Goal: Information Seeking & Learning: Learn about a topic

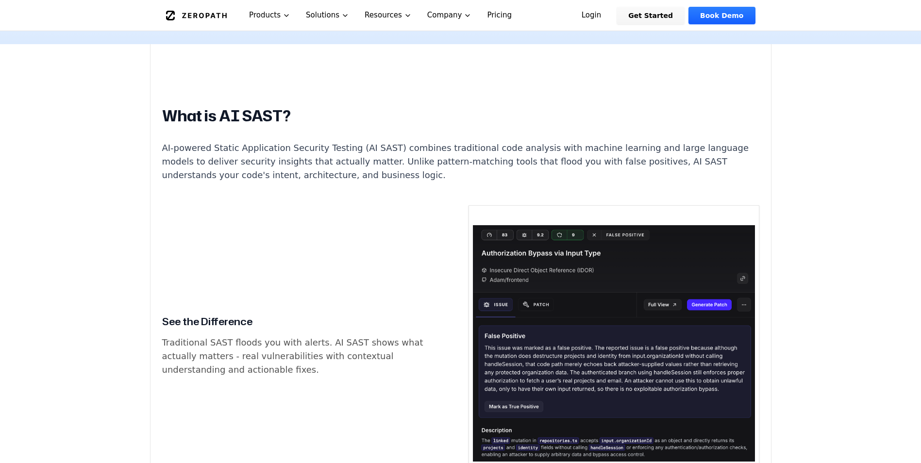
scroll to position [340, 0]
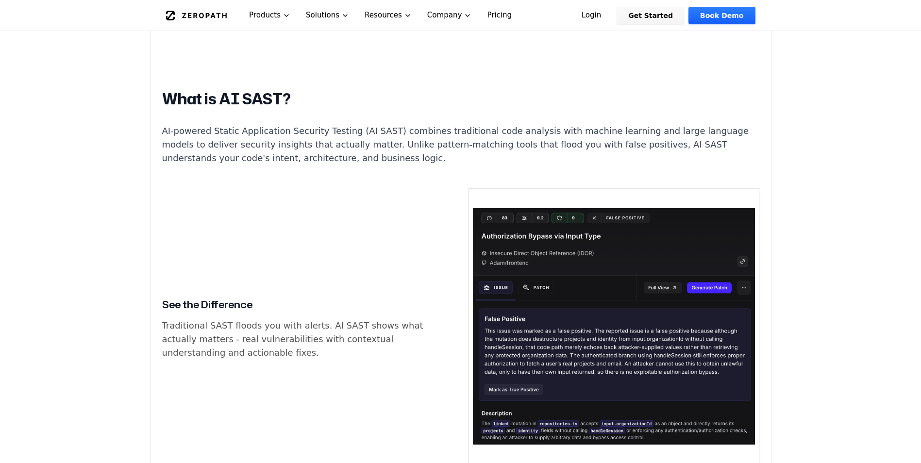
click at [243, 319] on p "Traditional SAST floods you with alerts. AI SAST shows what actually matters - …" at bounding box center [307, 339] width 291 height 41
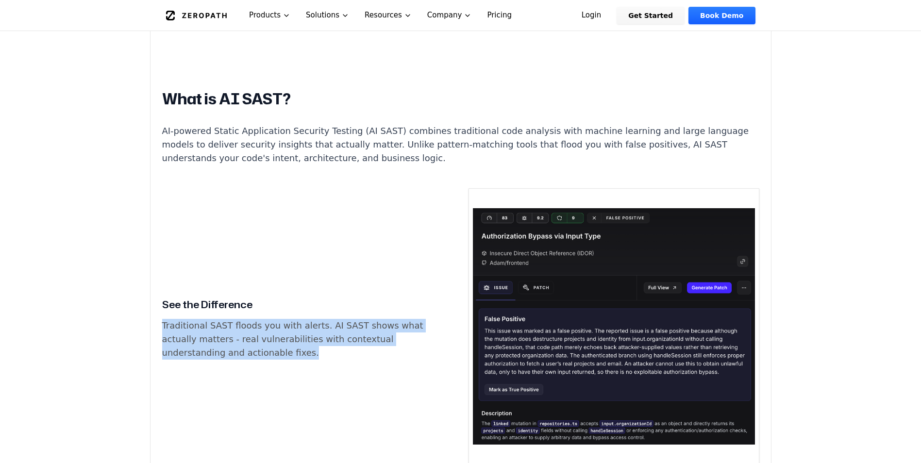
click at [243, 319] on p "Traditional SAST floods you with alerts. AI SAST shows what actually matters - …" at bounding box center [307, 339] width 291 height 41
drag, startPoint x: 243, startPoint y: 314, endPoint x: 303, endPoint y: 339, distance: 64.9
click at [303, 339] on p "Traditional SAST floods you with alerts. AI SAST shows what actually matters - …" at bounding box center [307, 339] width 291 height 41
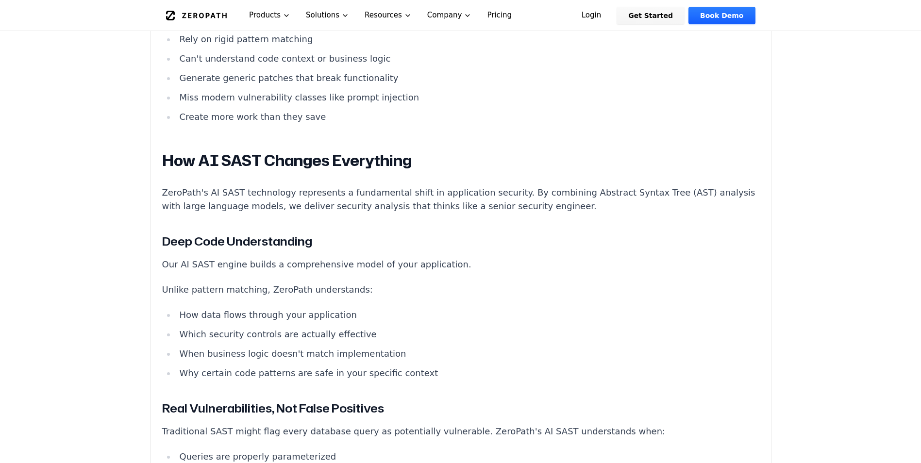
scroll to position [922, 0]
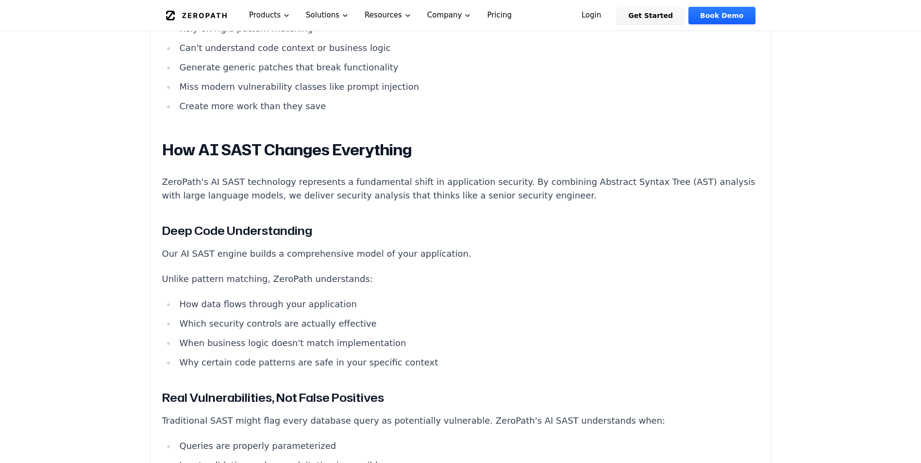
click at [274, 272] on p "Unlike pattern matching, ZeroPath understands:" at bounding box center [460, 279] width 597 height 14
drag, startPoint x: 274, startPoint y: 266, endPoint x: 282, endPoint y: 287, distance: 22.4
click at [282, 297] on li "How data flows through your application" at bounding box center [467, 304] width 583 height 14
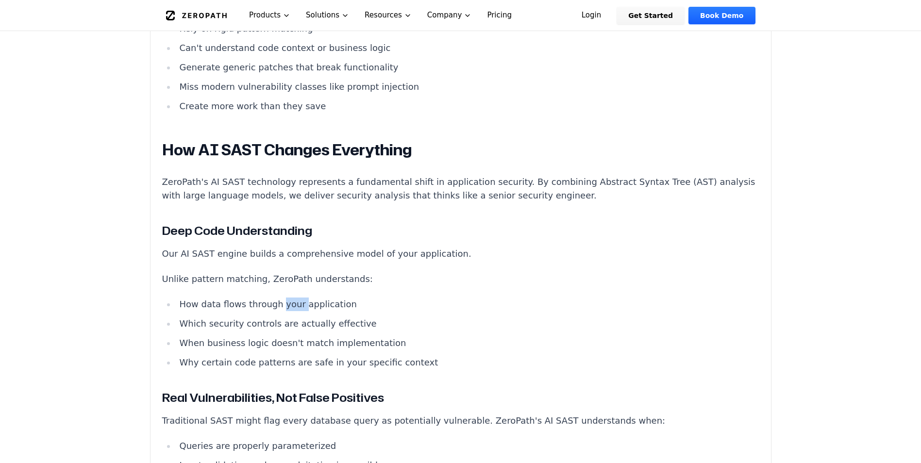
click at [282, 297] on li "How data flows through your application" at bounding box center [467, 304] width 583 height 14
drag, startPoint x: 282, startPoint y: 287, endPoint x: 285, endPoint y: 303, distance: 16.3
click at [285, 317] on li "Which security controls are actually effective" at bounding box center [467, 324] width 583 height 14
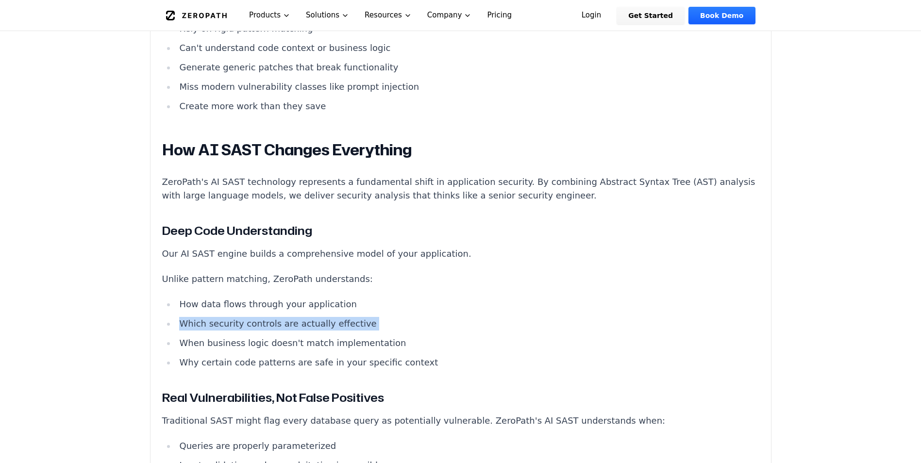
click at [285, 317] on li "Which security controls are actually effective" at bounding box center [467, 324] width 583 height 14
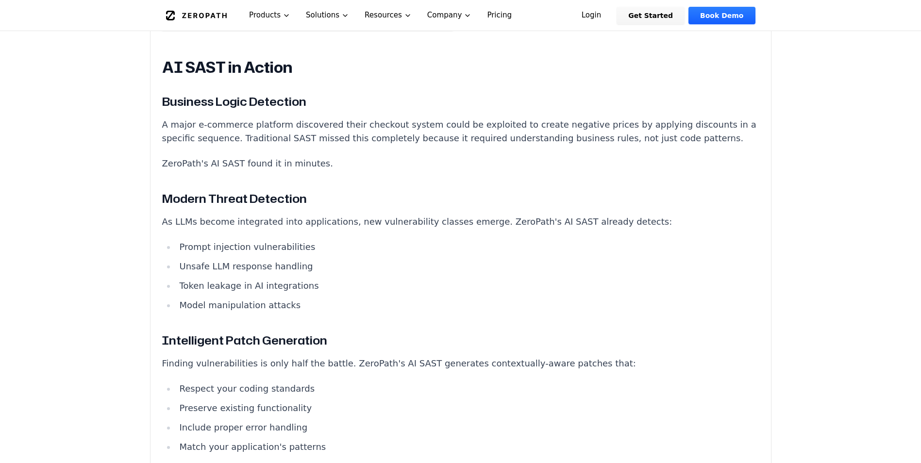
scroll to position [1844, 0]
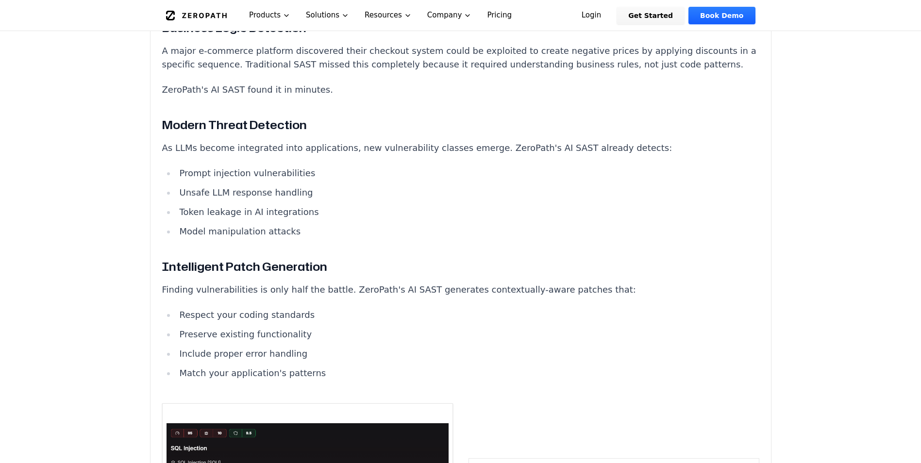
click at [240, 186] on li "Unsafe LLM response handling" at bounding box center [467, 193] width 583 height 14
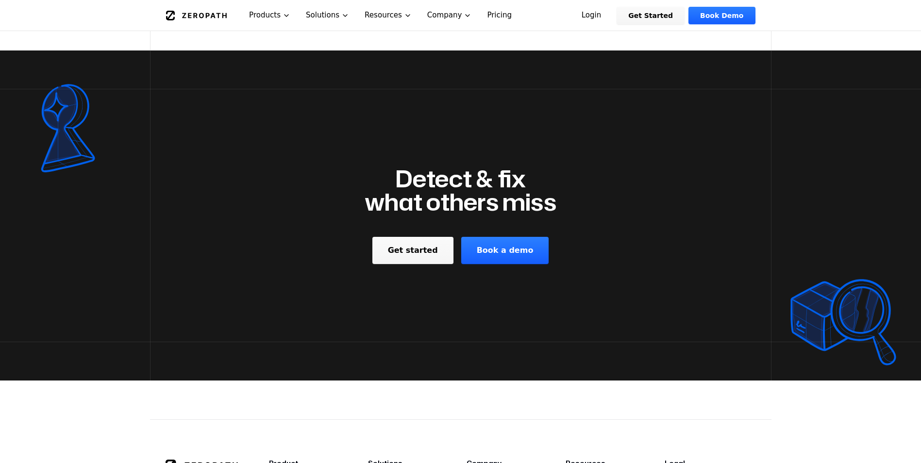
scroll to position [5580, 0]
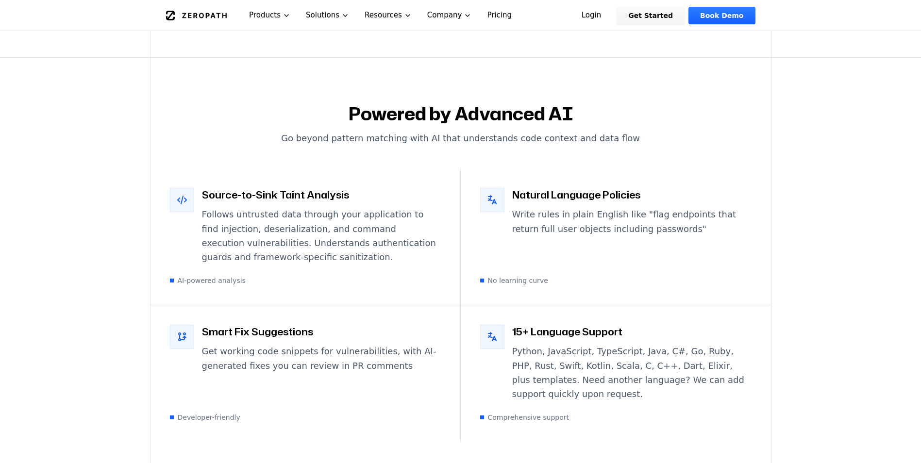
scroll to position [1650, 0]
click at [260, 206] on p "Follows untrusted data through your application to find injection, deserializat…" at bounding box center [321, 234] width 239 height 57
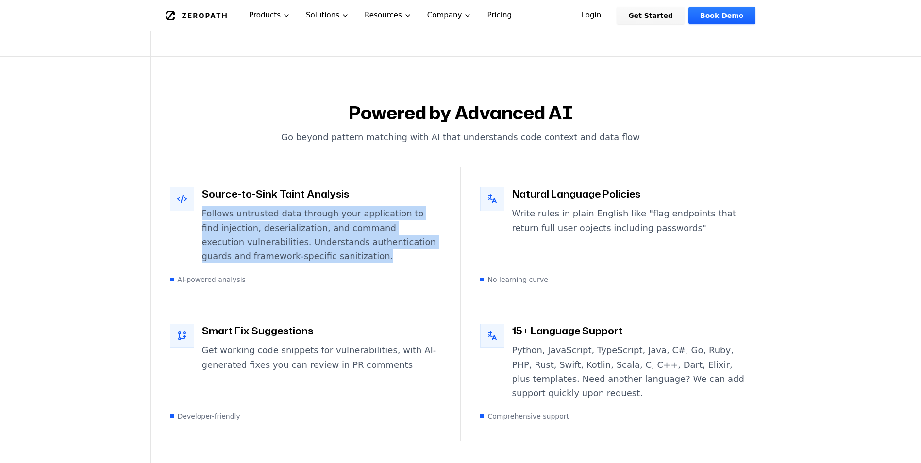
click at [260, 206] on p "Follows untrusted data through your application to find injection, deserializat…" at bounding box center [321, 234] width 239 height 57
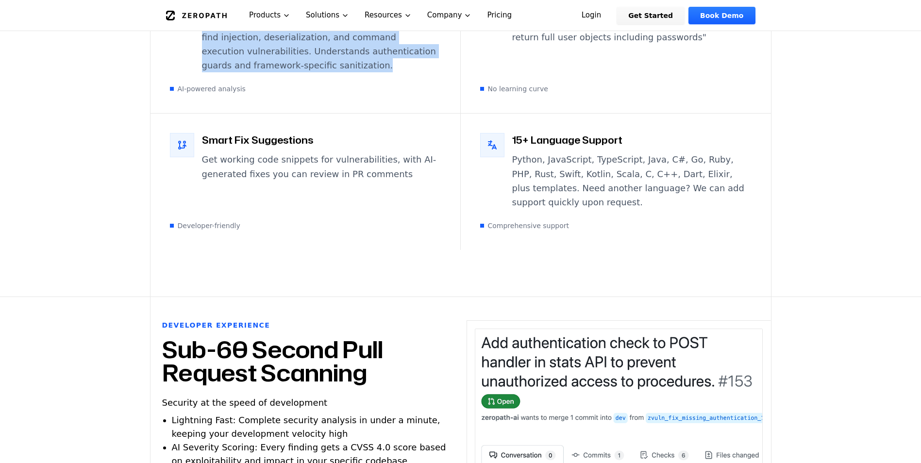
scroll to position [2038, 0]
